Goal: Information Seeking & Learning: Learn about a topic

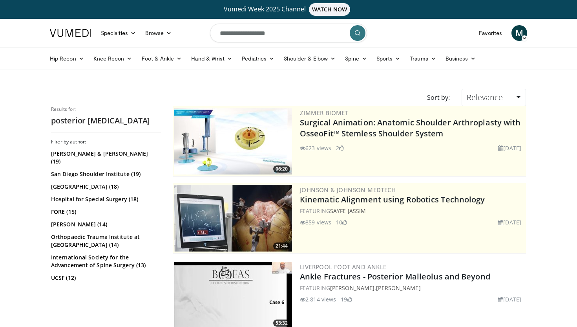
click at [278, 34] on input "**********" at bounding box center [288, 33] width 157 height 19
type input "**********"
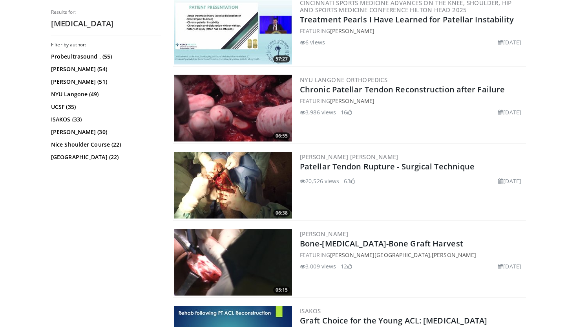
scroll to position [1197, 0]
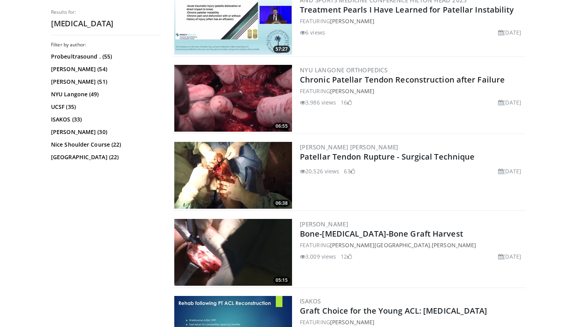
click at [215, 175] on img at bounding box center [233, 175] width 118 height 67
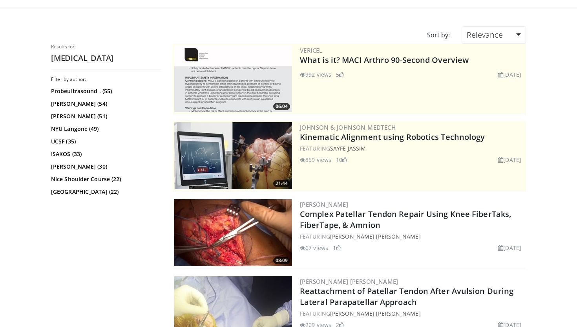
scroll to position [0, 0]
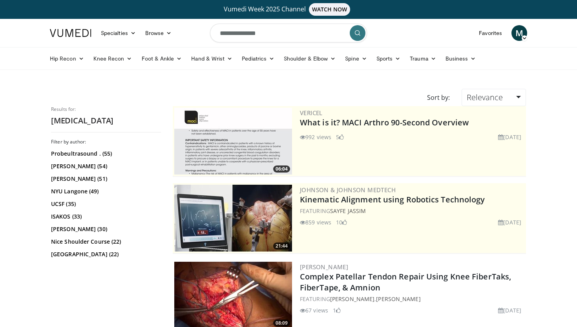
click at [293, 36] on input "**********" at bounding box center [288, 33] width 157 height 19
type input "**********"
click at [357, 33] on icon "submit" at bounding box center [357, 33] width 6 height 6
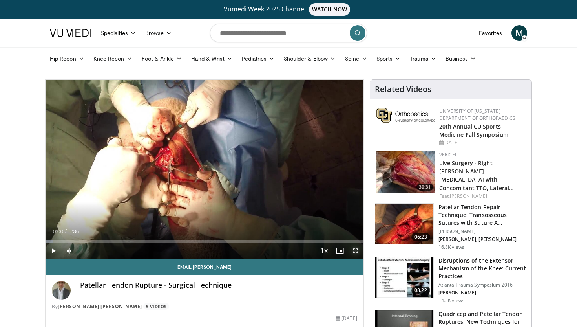
click at [355, 248] on span "Video Player" at bounding box center [356, 251] width 16 height 16
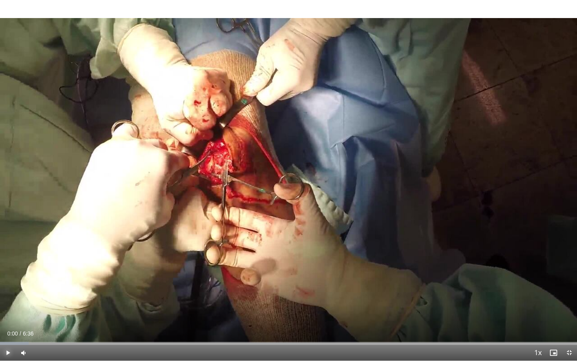
click at [9, 326] on span "Video Player" at bounding box center [8, 353] width 16 height 16
click at [32, 326] on div "Progress Bar" at bounding box center [32, 343] width 1 height 3
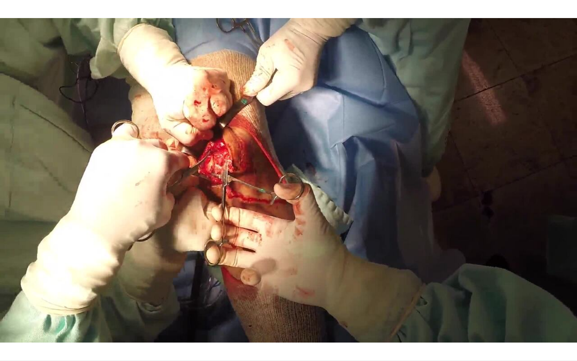
click at [44, 326] on div "10 seconds Tap to unmute" at bounding box center [288, 180] width 577 height 361
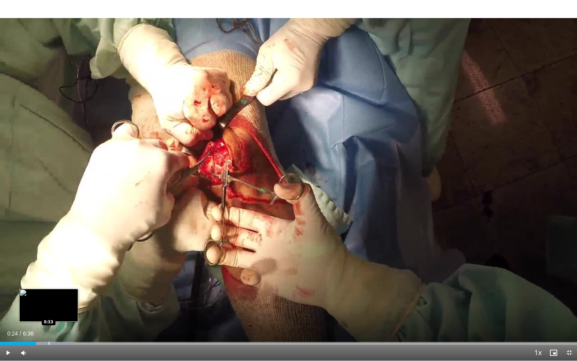
click at [49, 326] on div "Progress Bar" at bounding box center [49, 343] width 1 height 3
click at [64, 326] on div "Progress Bar" at bounding box center [64, 343] width 1 height 3
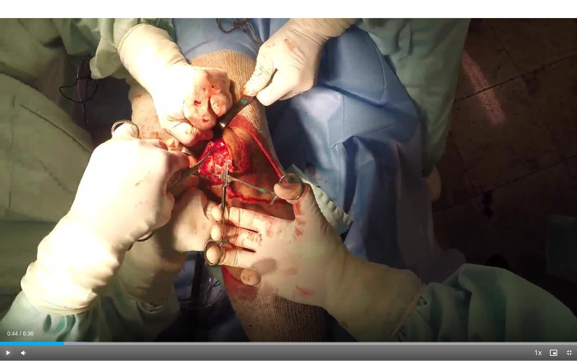
click at [6, 326] on span "Video Player" at bounding box center [8, 353] width 16 height 16
click at [246, 326] on div "Loaded : 22.69% 1:07 2:49" at bounding box center [288, 341] width 577 height 7
click at [568, 326] on span "Video Player" at bounding box center [569, 353] width 16 height 16
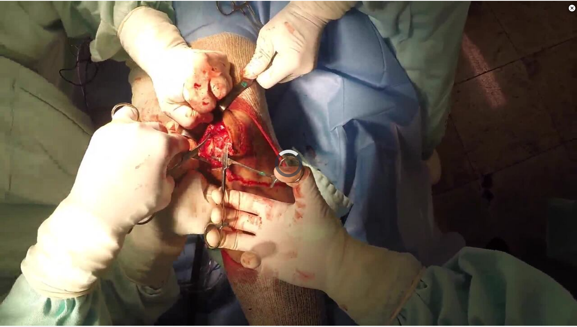
scroll to position [302, 0]
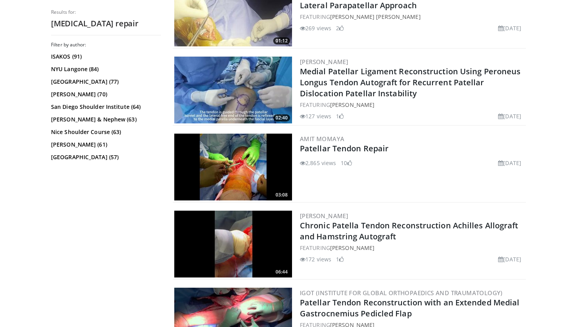
scroll to position [445, 0]
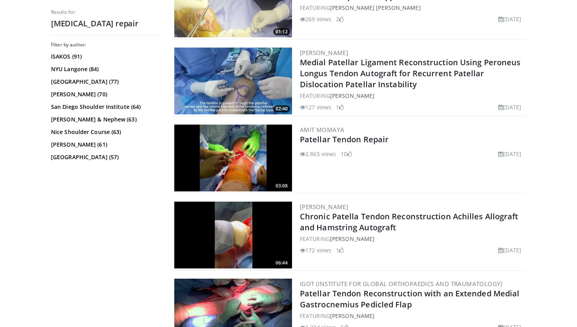
click at [232, 173] on img at bounding box center [233, 157] width 118 height 67
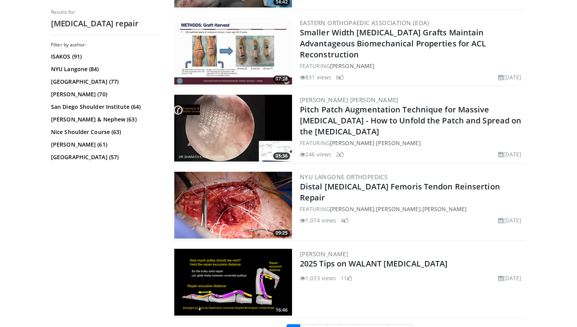
scroll to position [1955, 0]
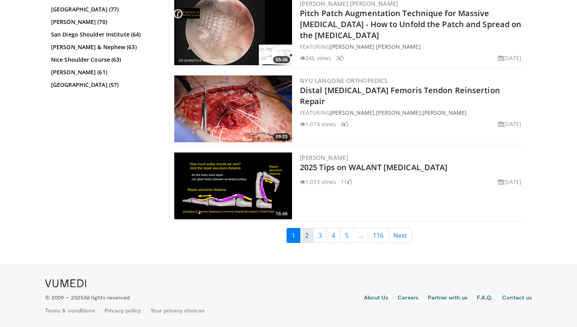
click at [304, 237] on link "2" at bounding box center [307, 235] width 14 height 15
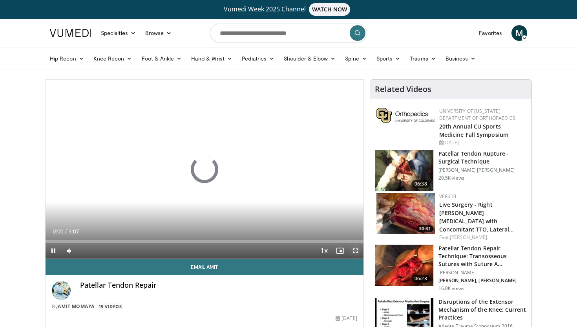
click at [357, 251] on span "Video Player" at bounding box center [356, 251] width 16 height 16
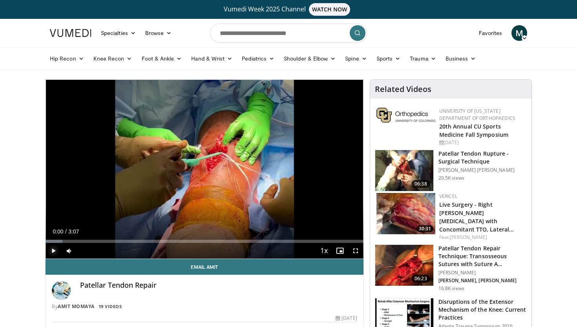
click at [55, 248] on span "Video Player" at bounding box center [54, 251] width 16 height 16
click at [359, 250] on span "Video Player" at bounding box center [356, 251] width 16 height 16
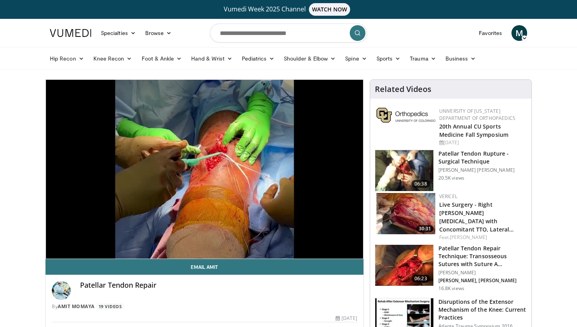
click at [410, 169] on img at bounding box center [404, 170] width 58 height 41
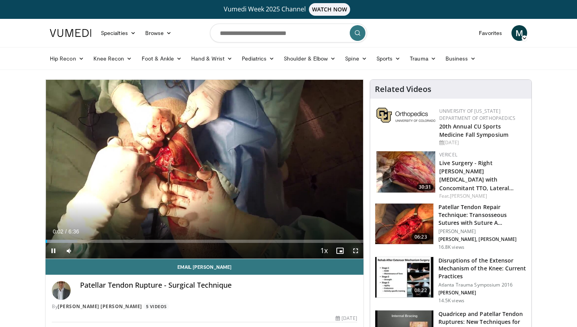
click at [358, 249] on span "Video Player" at bounding box center [356, 251] width 16 height 16
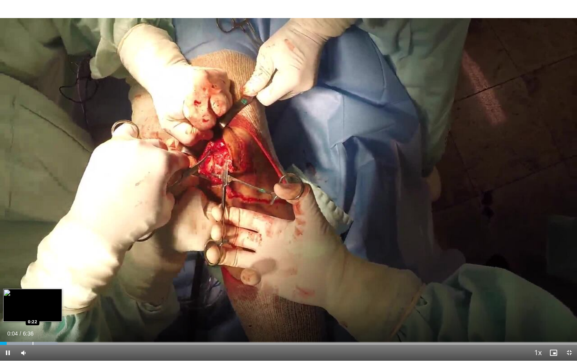
click at [33, 326] on div "Progress Bar" at bounding box center [33, 343] width 1 height 3
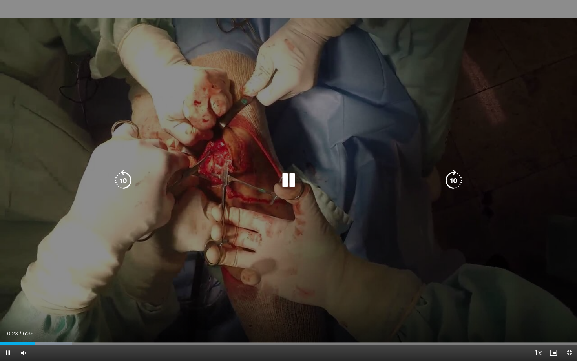
click at [0, 0] on div "Progress Bar" at bounding box center [0, 0] width 0 height 0
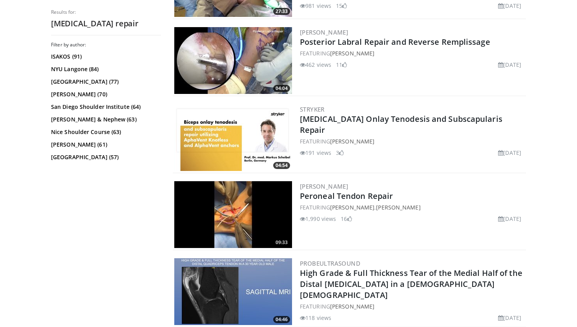
scroll to position [626, 0]
